Goal: Task Accomplishment & Management: Use online tool/utility

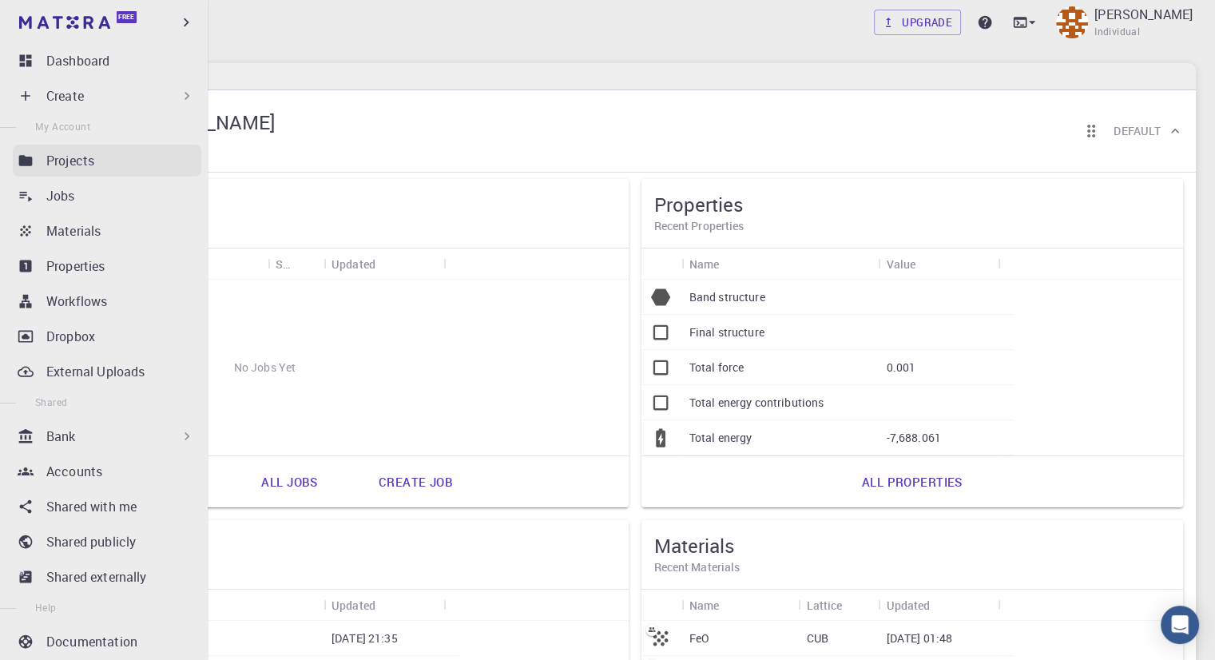
click at [75, 168] on p "Projects" at bounding box center [70, 160] width 48 height 19
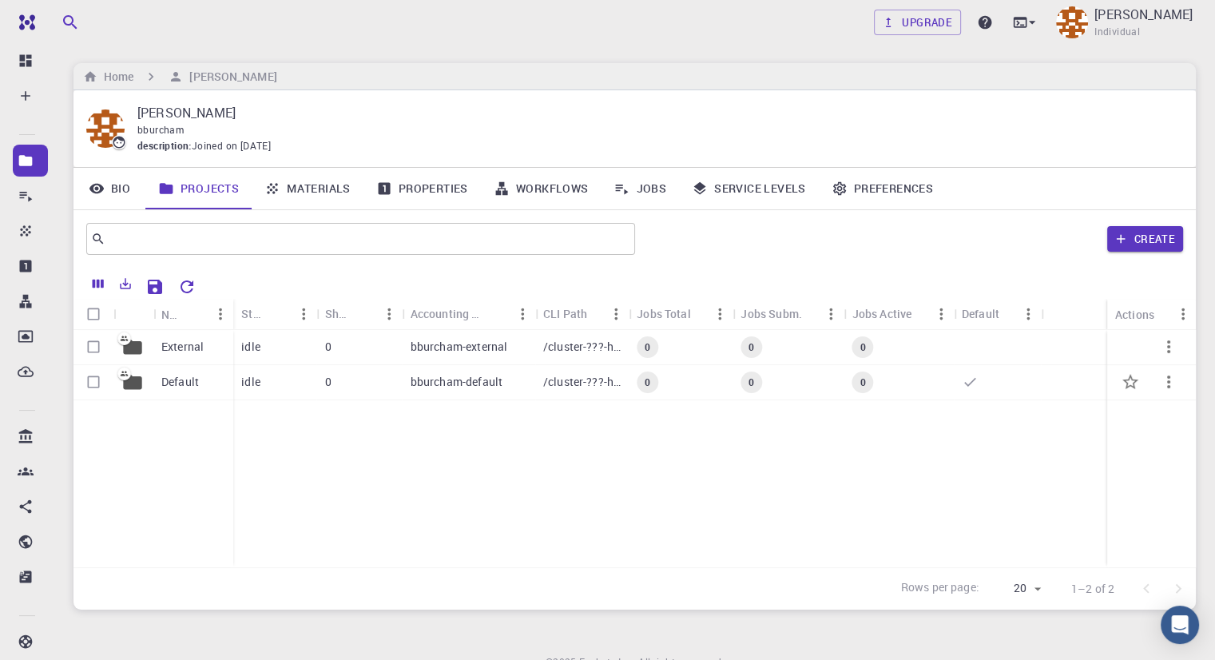
click at [293, 387] on div "idle" at bounding box center [274, 382] width 83 height 35
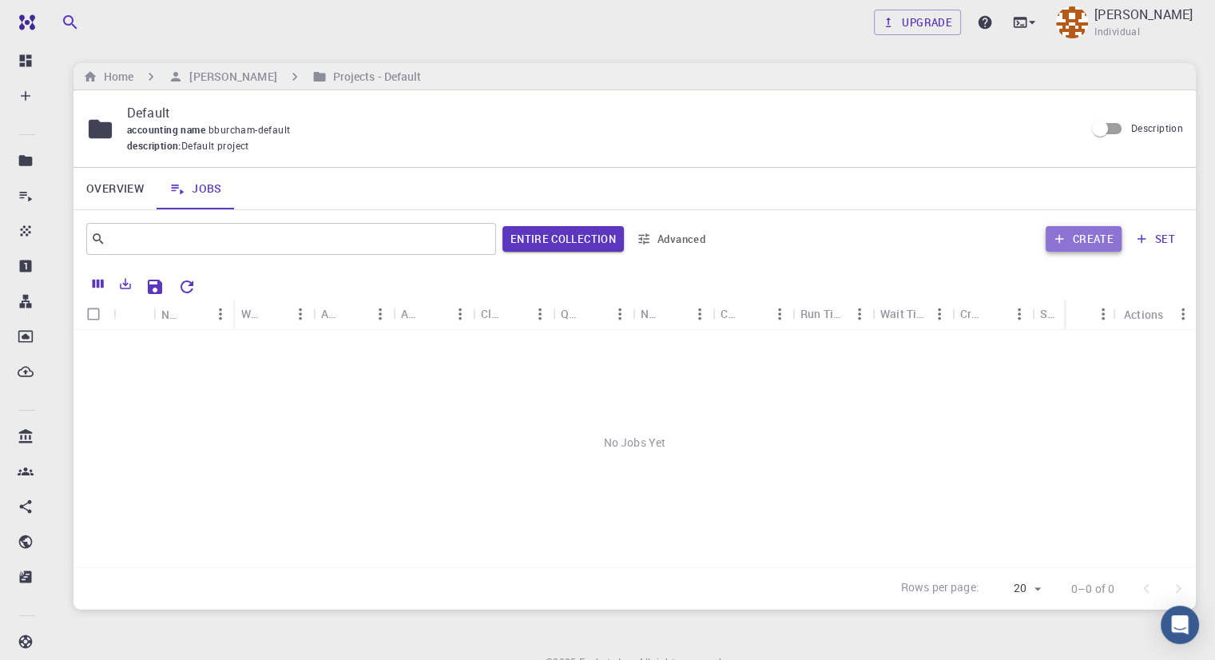
click at [1087, 241] on button "Create" at bounding box center [1084, 239] width 76 height 26
